Goal: Information Seeking & Learning: Learn about a topic

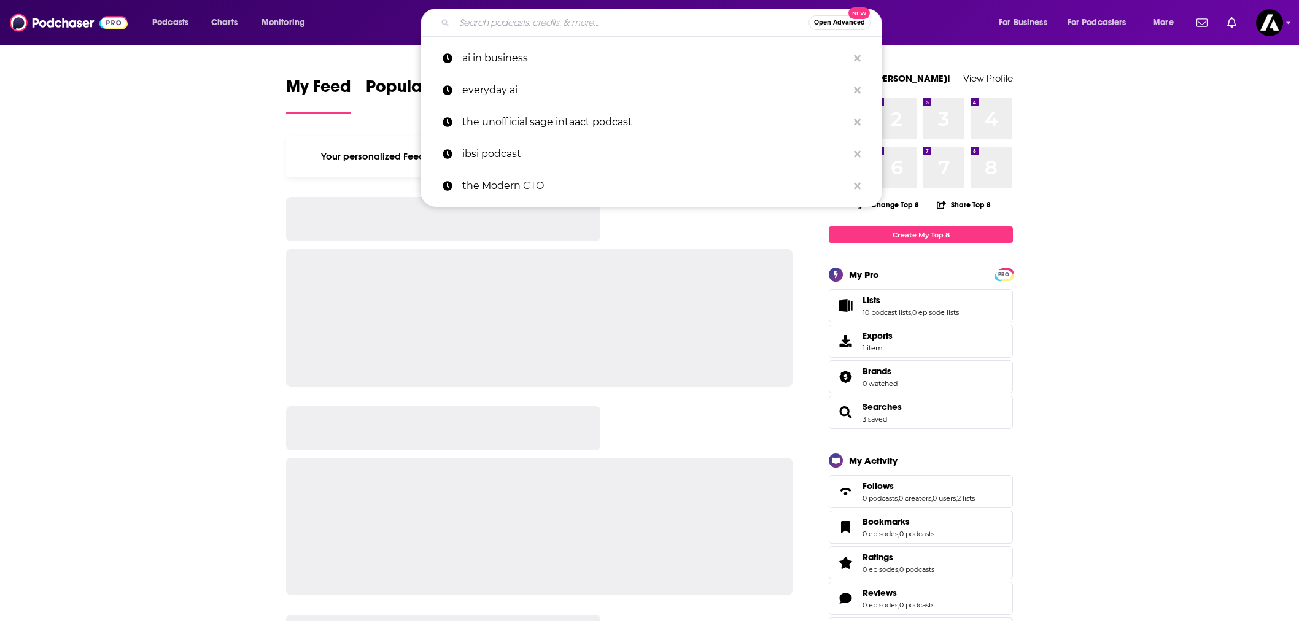
click at [661, 15] on input "Search podcasts, credits, & more..." at bounding box center [631, 23] width 354 height 20
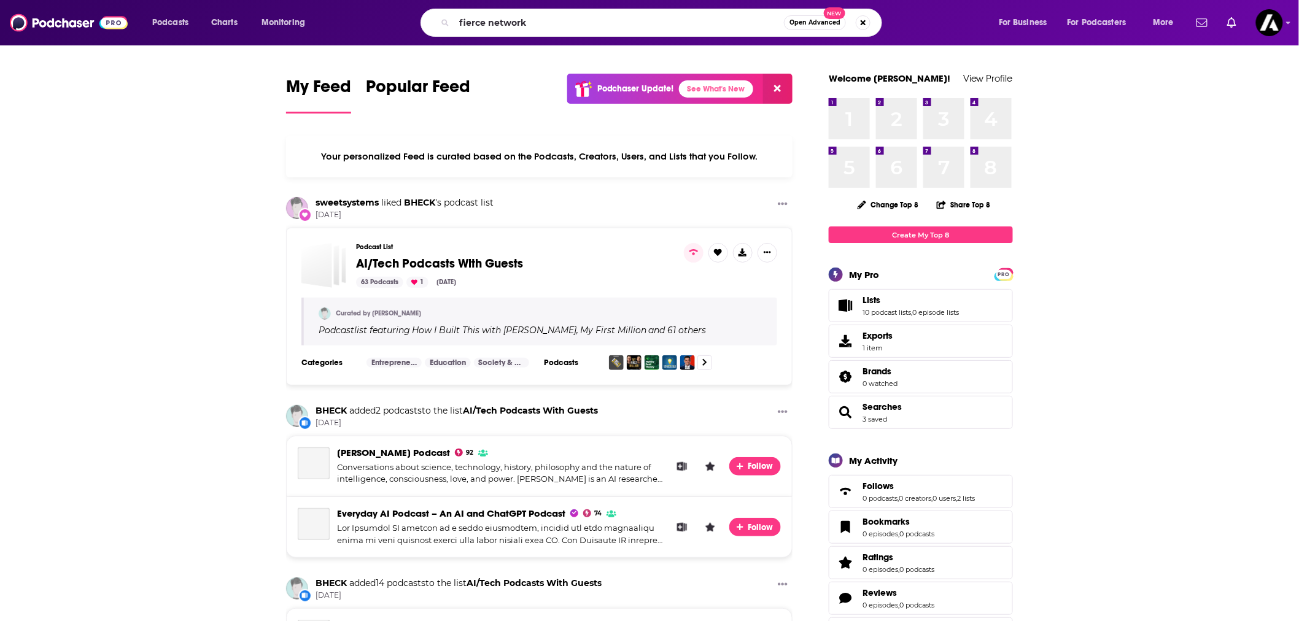
type input "fierce network"
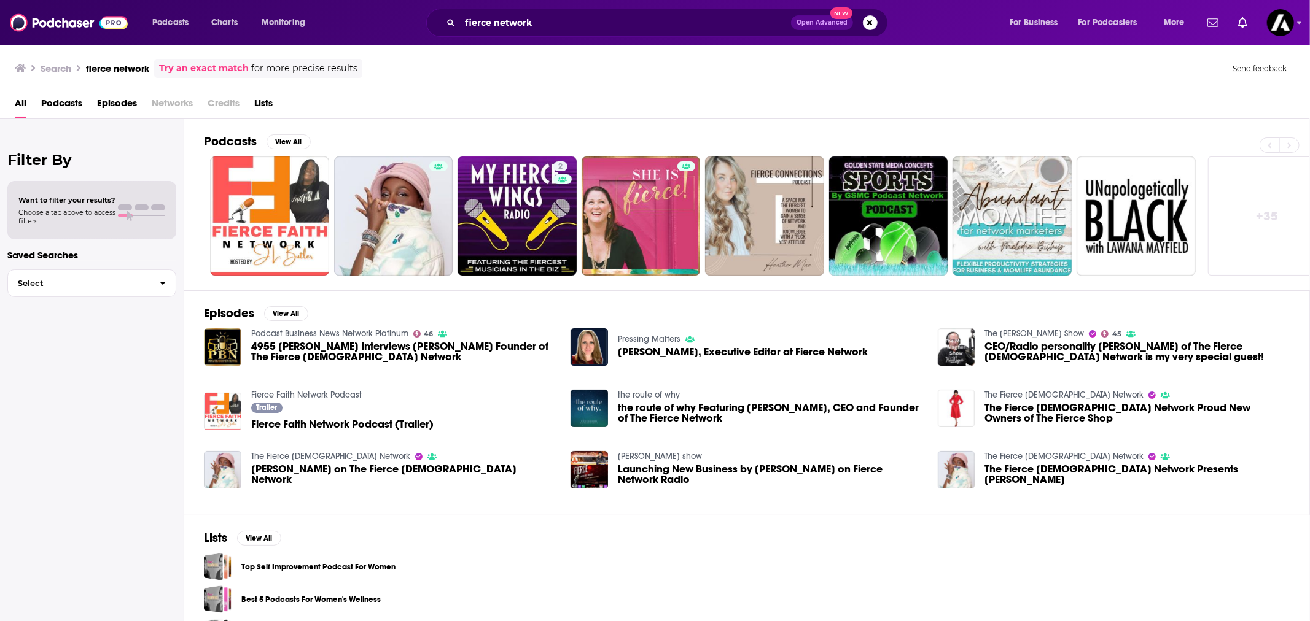
click at [644, 349] on span "[PERSON_NAME], Executive Editor at Fierce Network" at bounding box center [743, 352] width 250 height 10
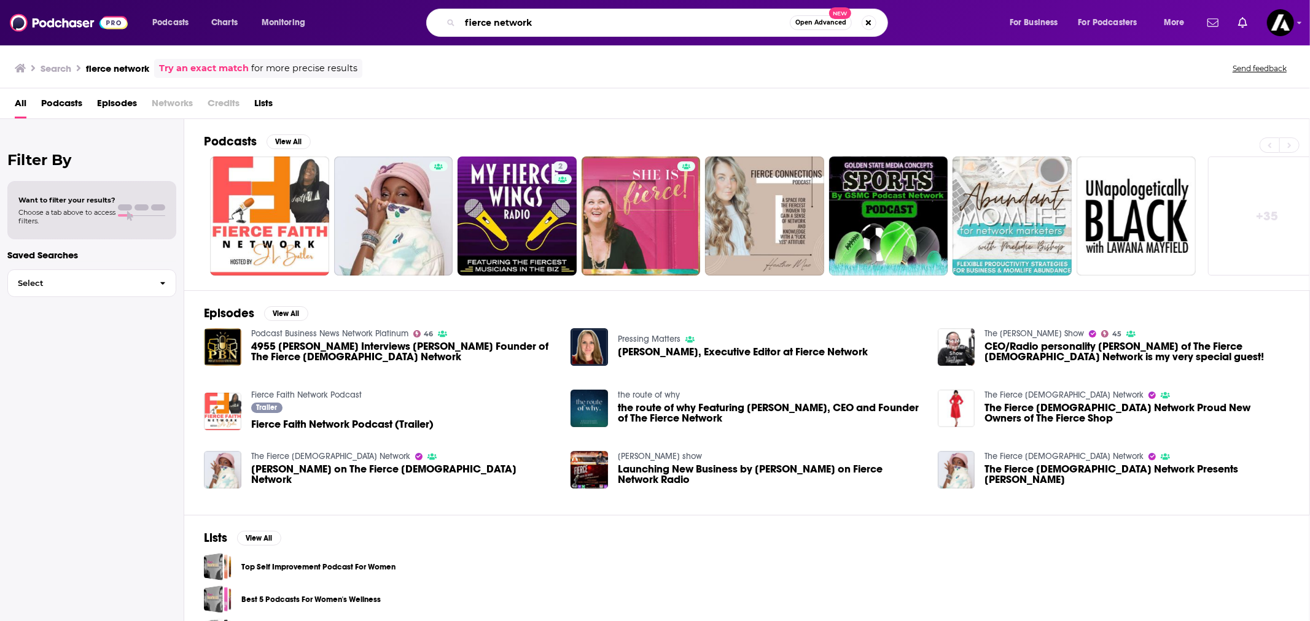
drag, startPoint x: 556, startPoint y: 25, endPoint x: 347, endPoint y: 31, distance: 209.5
click at [347, 31] on div "fierce network Open Advanced New" at bounding box center [669, 23] width 656 height 28
type input "[PERSON_NAME]"
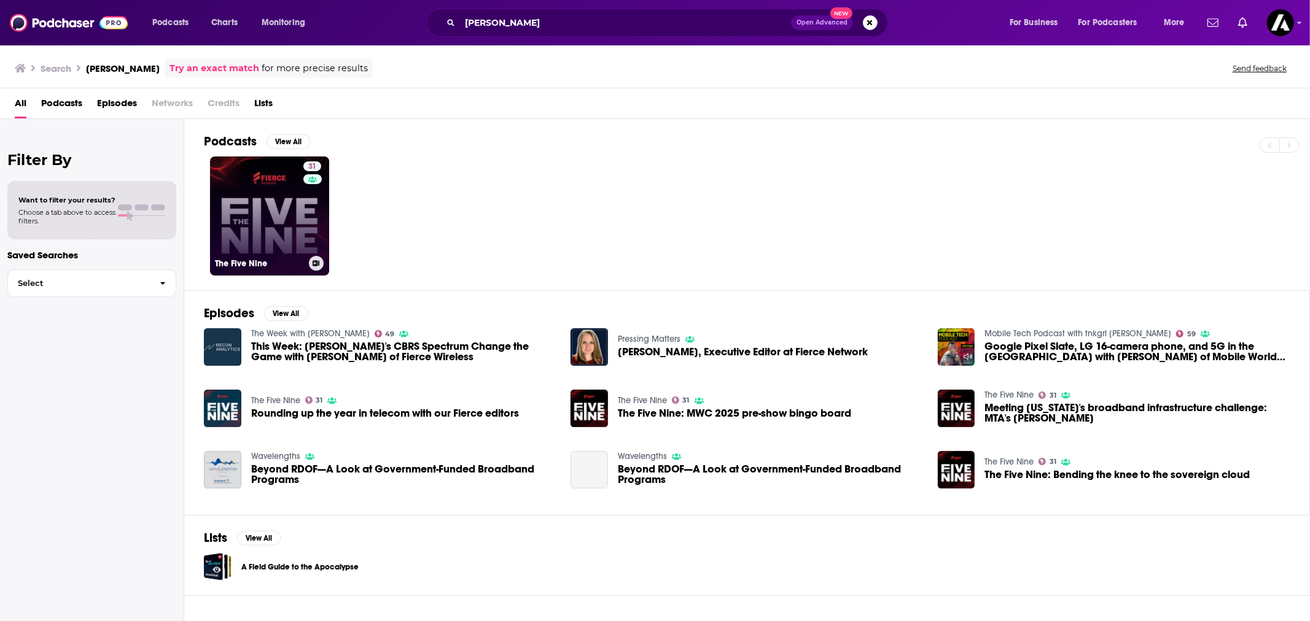
click at [302, 259] on h3 "The Five Nine" at bounding box center [259, 264] width 89 height 10
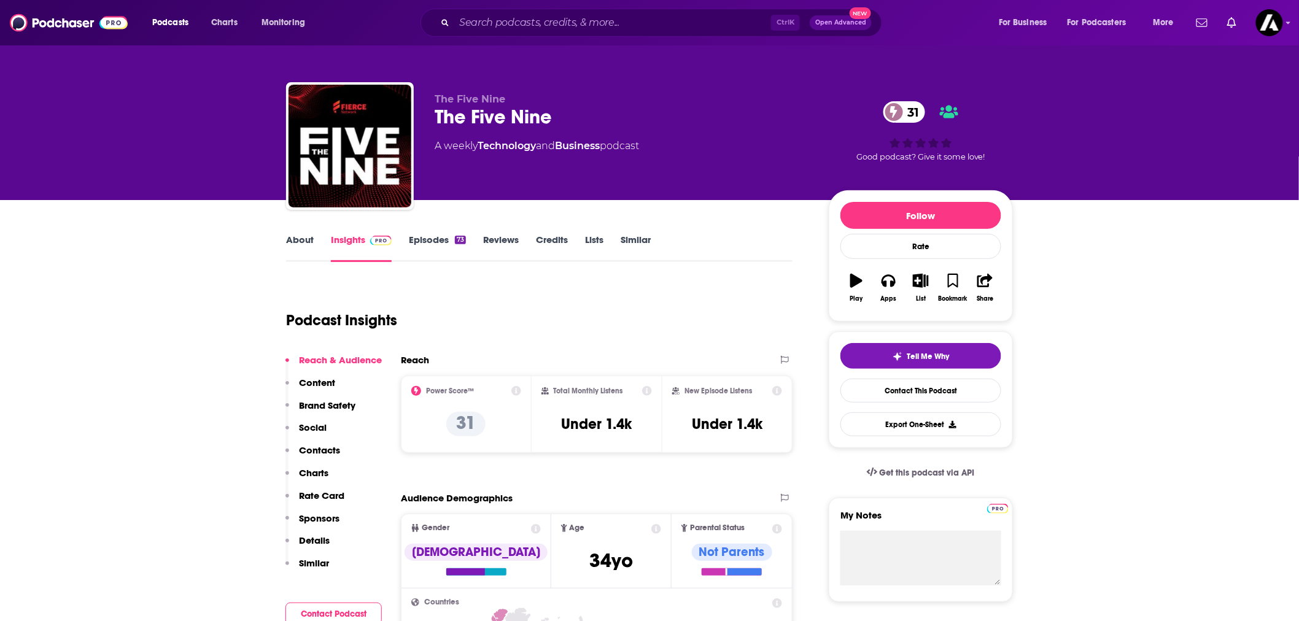
click at [302, 251] on link "About" at bounding box center [300, 248] width 28 height 28
